Goal: Transaction & Acquisition: Purchase product/service

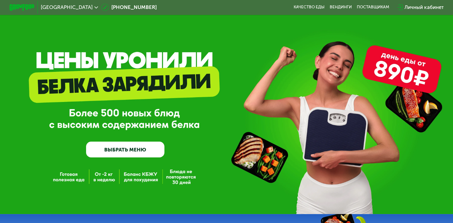
click at [132, 148] on link "ВЫБРАТЬ МЕНЮ" at bounding box center [125, 149] width 78 height 16
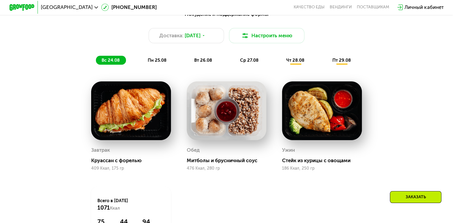
scroll to position [335, 0]
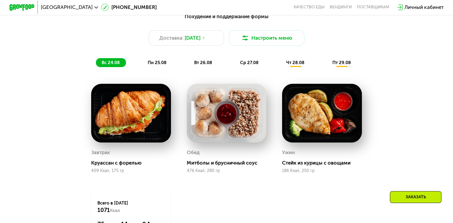
click at [154, 64] on span "пн 25.08" at bounding box center [157, 62] width 19 height 5
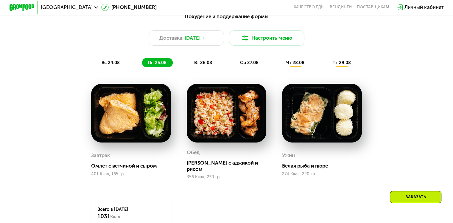
click at [199, 65] on span "вт 26.08" at bounding box center [203, 62] width 18 height 5
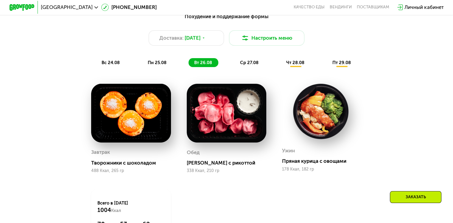
click at [246, 65] on span "ср 27.08" at bounding box center [249, 62] width 18 height 5
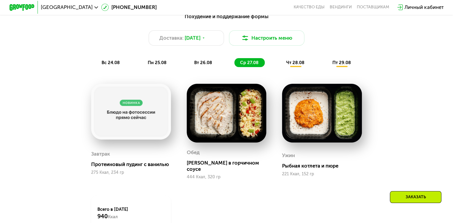
click at [291, 65] on span "чт 28.08" at bounding box center [295, 62] width 18 height 5
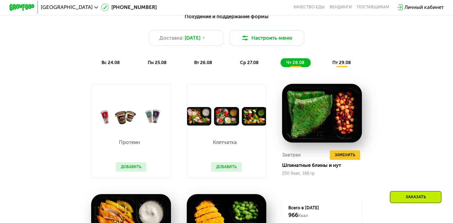
click at [343, 62] on span "пт 29.08" at bounding box center [341, 62] width 18 height 5
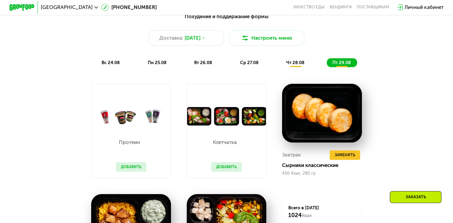
click at [111, 64] on span "вс 24.08" at bounding box center [110, 62] width 18 height 5
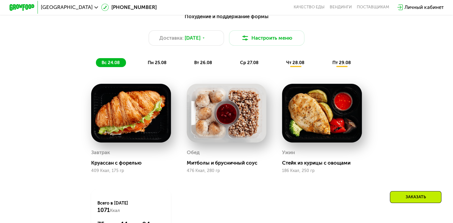
click at [154, 65] on span "пн 25.08" at bounding box center [157, 62] width 19 height 5
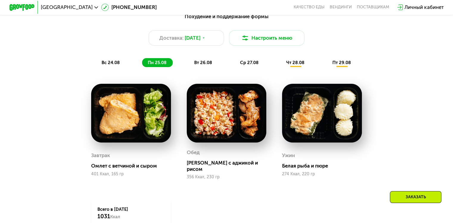
click at [198, 65] on span "вт 26.08" at bounding box center [203, 62] width 18 height 5
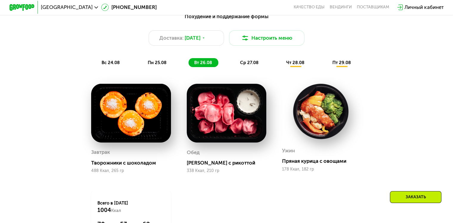
click at [247, 65] on span "ср 27.08" at bounding box center [249, 62] width 18 height 5
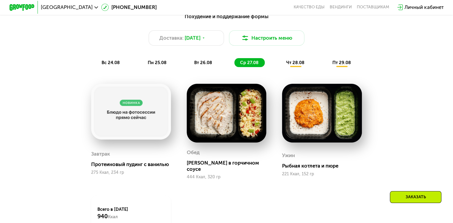
click at [288, 65] on span "чт 28.08" at bounding box center [295, 62] width 18 height 5
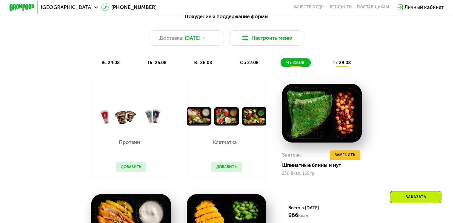
click at [344, 63] on span "пт 29.08" at bounding box center [341, 62] width 18 height 5
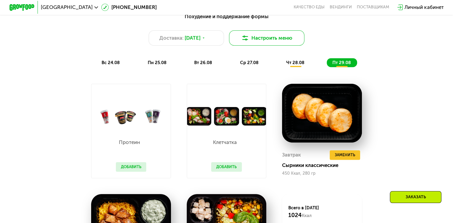
click at [276, 44] on button "Настроить меню" at bounding box center [267, 37] width 76 height 15
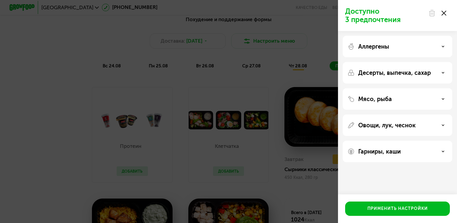
click at [444, 13] on use at bounding box center [444, 13] width 5 height 5
